Goal: Task Accomplishment & Management: Complete application form

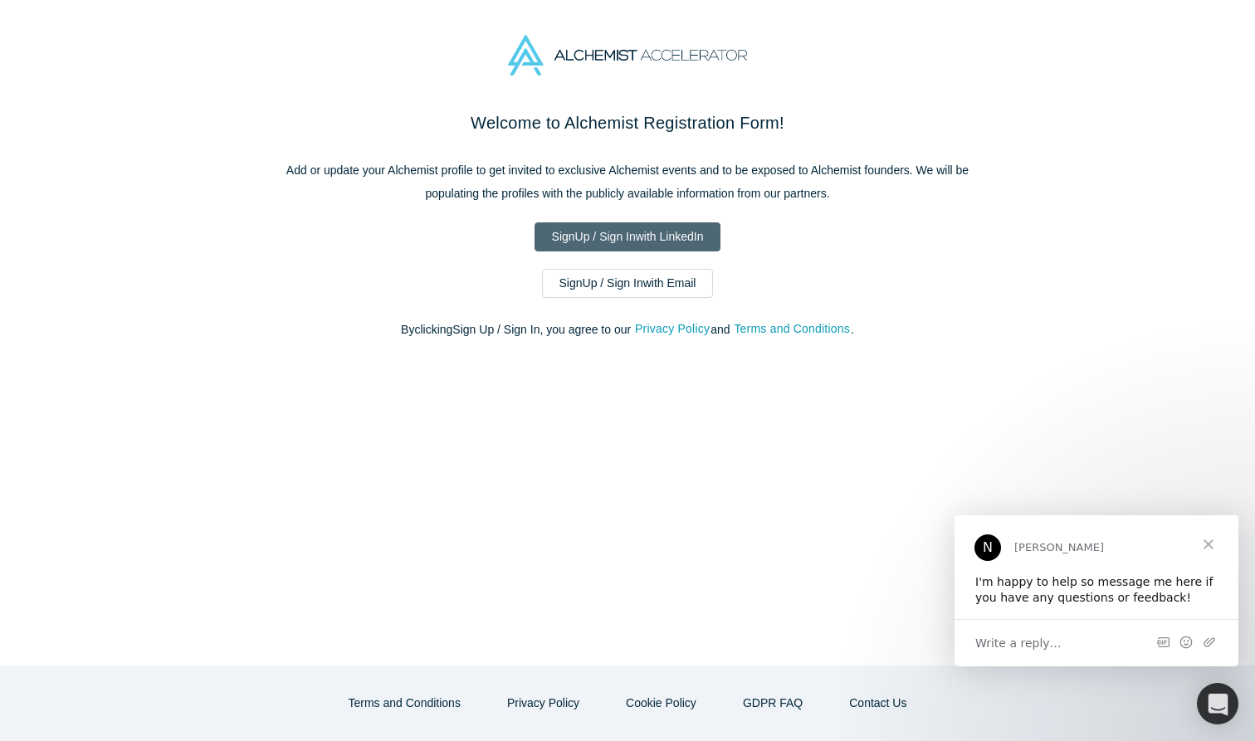
click at [627, 237] on link "Sign Up / Sign In with LinkedIn" at bounding box center [628, 236] width 187 height 29
click at [627, 285] on link "Sign Up / Sign In with Email" at bounding box center [628, 283] width 172 height 29
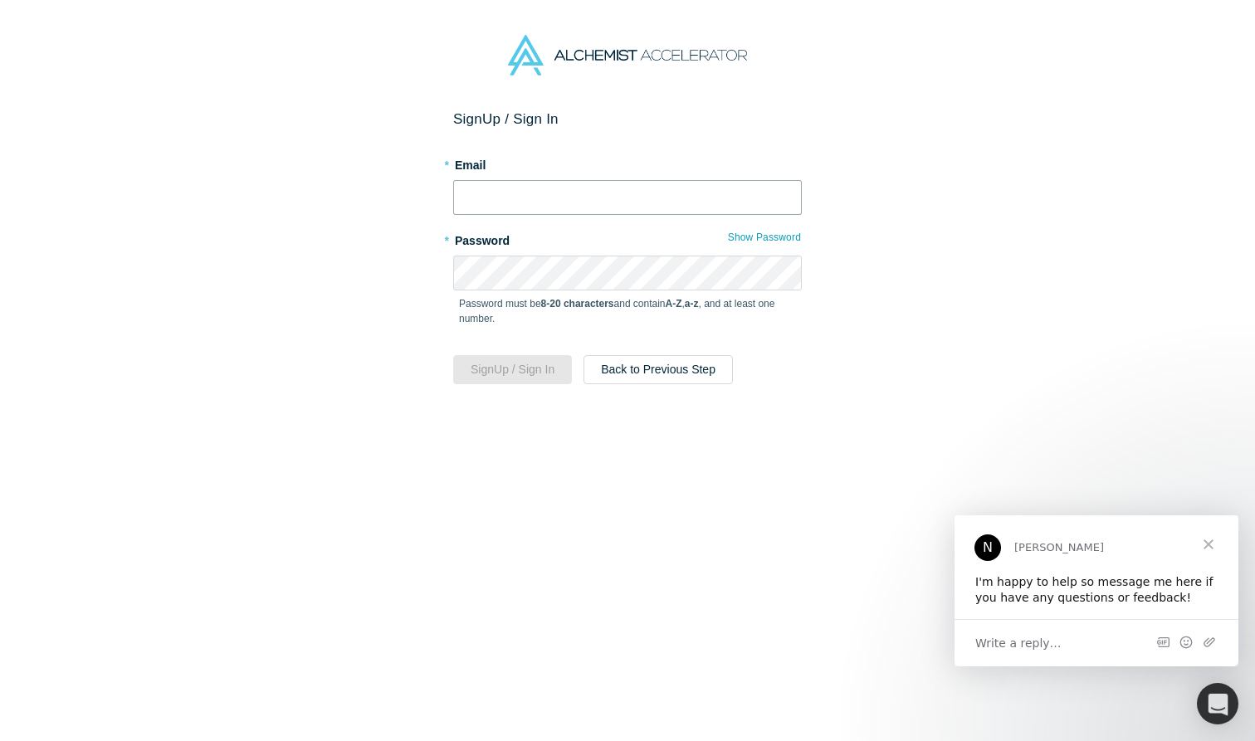
click at [524, 194] on input "text" at bounding box center [627, 197] width 349 height 35
click at [355, 225] on div "Sign Up / Sign In * Email * Password Show Password Password must be 8-20 charac…" at bounding box center [627, 425] width 1255 height 631
click at [498, 199] on input "text" at bounding box center [627, 197] width 349 height 35
type input "[PERSON_NAME][EMAIL_ADDRESS][PERSON_NAME][DOMAIN_NAME]"
click at [343, 304] on div "Sign Up / Sign In * Email [PERSON_NAME][EMAIL_ADDRESS][PERSON_NAME][DOMAIN_NAME…" at bounding box center [627, 425] width 1255 height 631
